Goal: Task Accomplishment & Management: Use online tool/utility

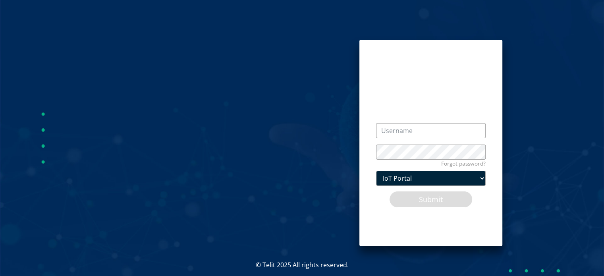
scroll to position [17, 0]
type input "admin@devicewise.com"
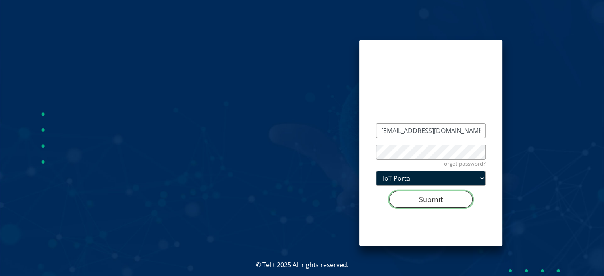
click at [441, 193] on button "Submit" at bounding box center [430, 199] width 83 height 17
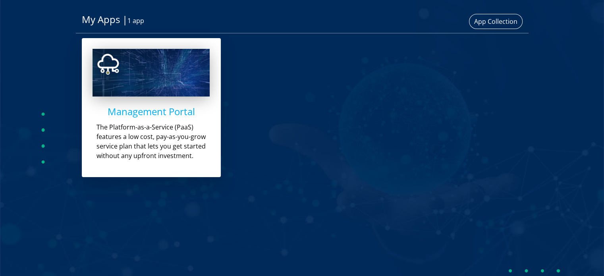
click at [170, 117] on h4 "Management Portal" at bounding box center [150, 112] width 117 height 12
click at [181, 106] on h4 "Management Portal" at bounding box center [150, 112] width 117 height 12
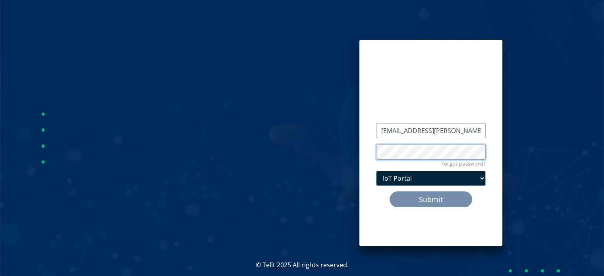
click at [389, 191] on button "Submit" at bounding box center [430, 199] width 83 height 17
click at [322, 46] on div at bounding box center [173, 143] width 359 height 286
click at [438, 131] on input "alon.sharon@telit.cm" at bounding box center [431, 130] width 110 height 15
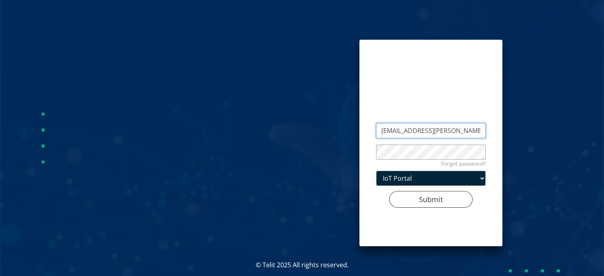
type input "alon.sharon@telit.com"
click at [438, 194] on button "Submit" at bounding box center [430, 199] width 83 height 17
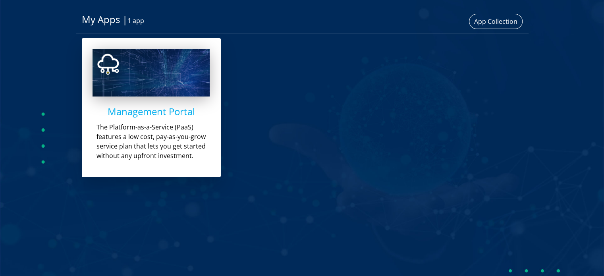
click at [152, 112] on h4 "Management Portal" at bounding box center [150, 112] width 117 height 12
